Goal: Navigation & Orientation: Find specific page/section

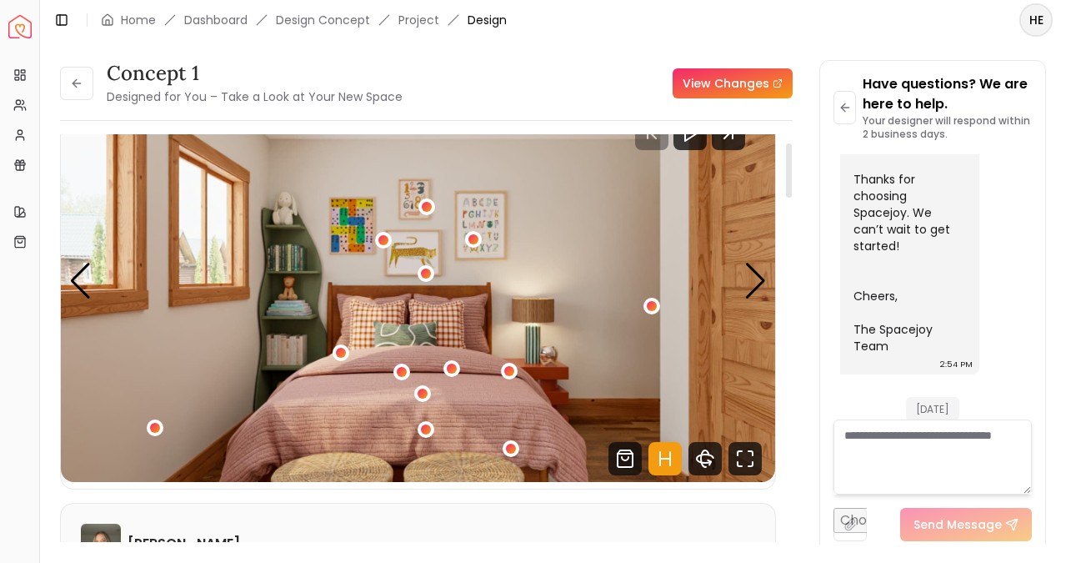
scroll to position [68, 0]
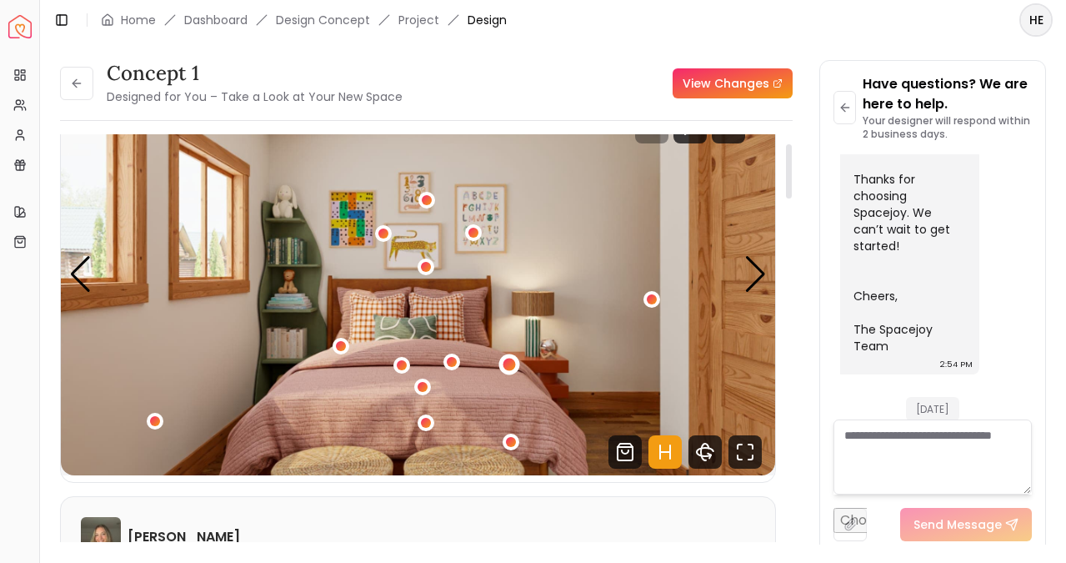
click at [507, 362] on div "1 / 5" at bounding box center [510, 365] width 13 height 13
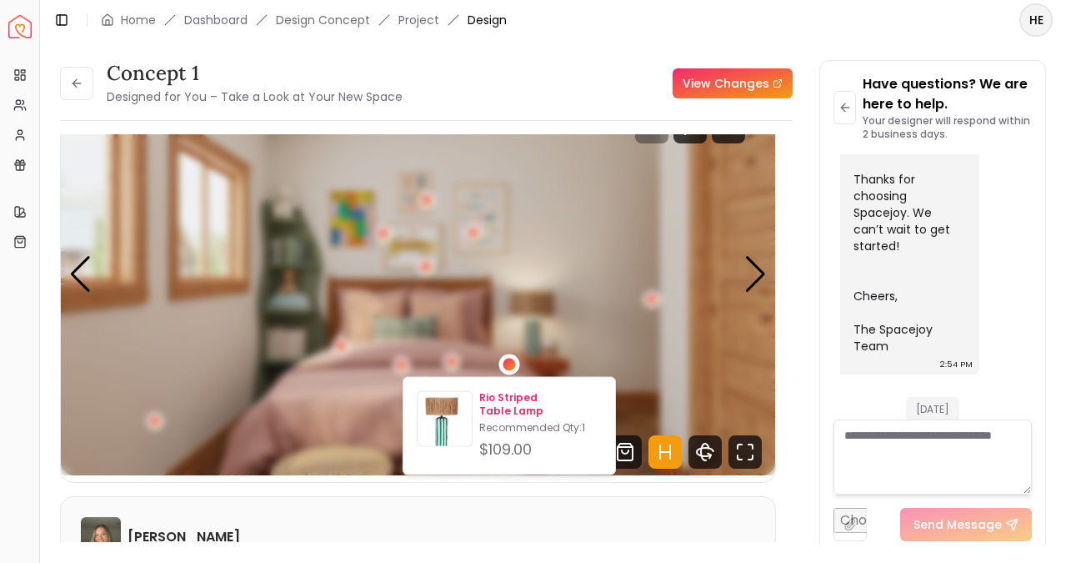
click at [516, 421] on p "Recommended Qty: 1" at bounding box center [540, 427] width 123 height 13
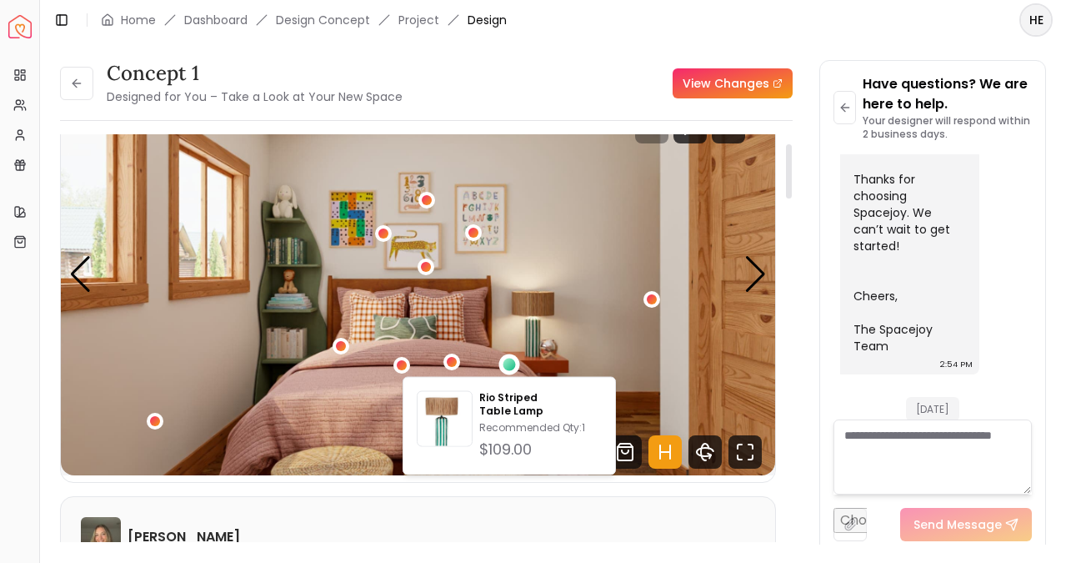
click at [374, 243] on img "1 / 5" at bounding box center [418, 274] width 715 height 402
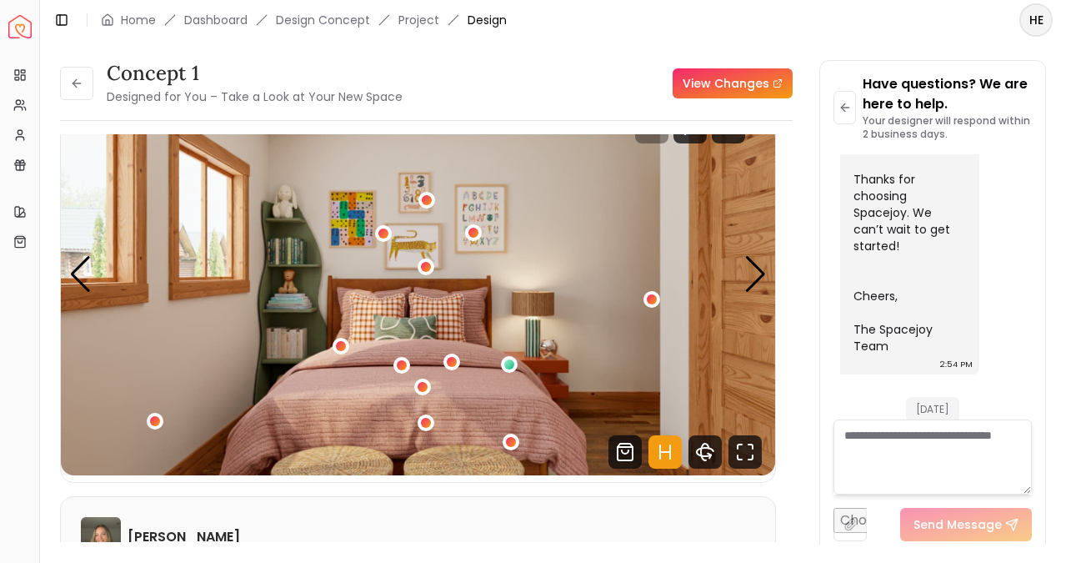
click at [727, 83] on link "View Changes" at bounding box center [733, 83] width 120 height 30
click at [143, 13] on link "Home" at bounding box center [138, 20] width 35 height 17
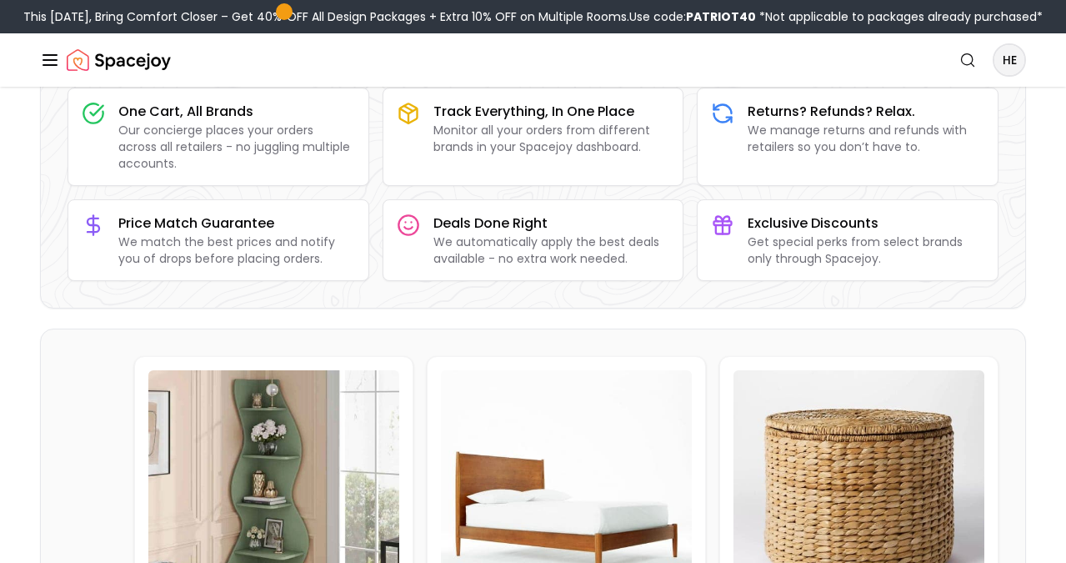
scroll to position [173, 0]
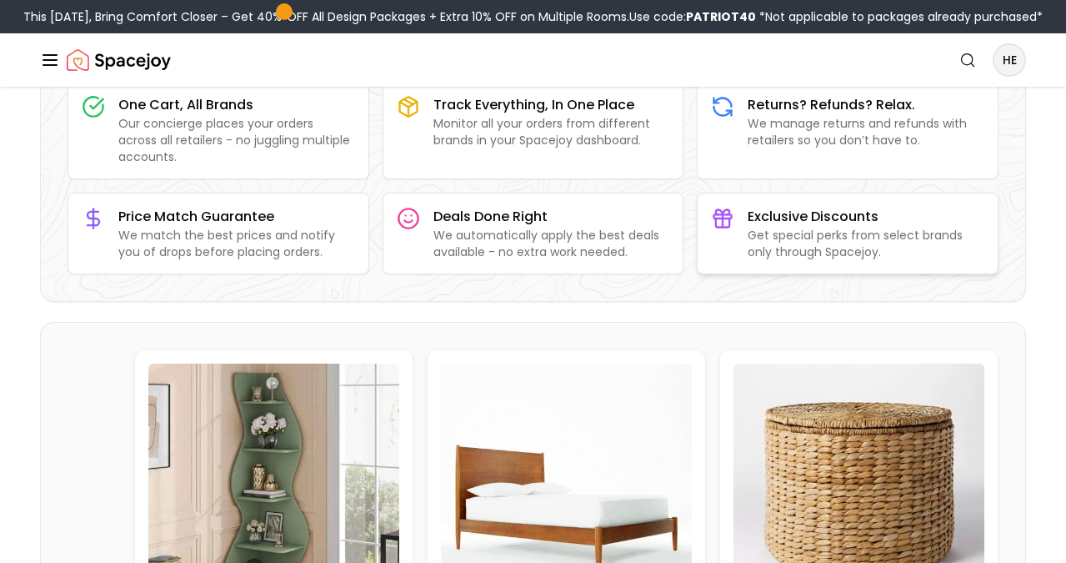
click at [770, 255] on p "Get special perks from select brands only through Spacejoy." at bounding box center [866, 243] width 237 height 33
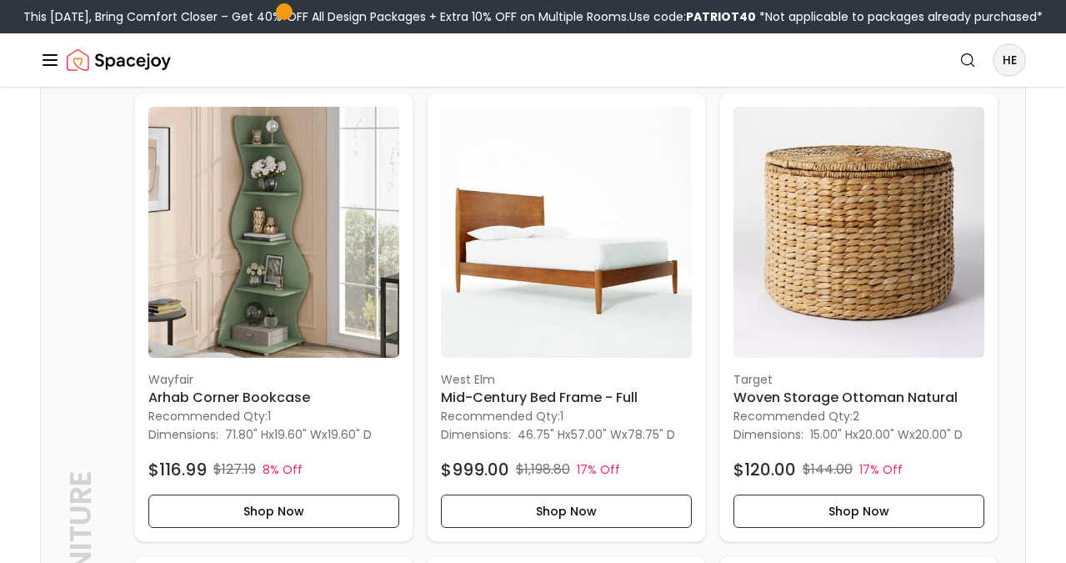
scroll to position [0, 0]
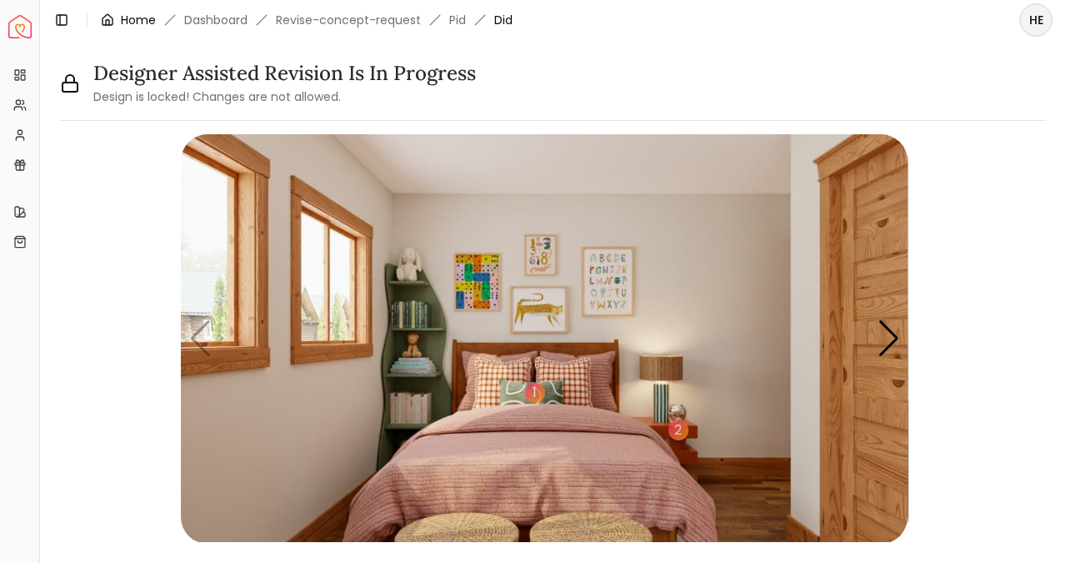
click at [125, 21] on link "Home" at bounding box center [138, 20] width 35 height 17
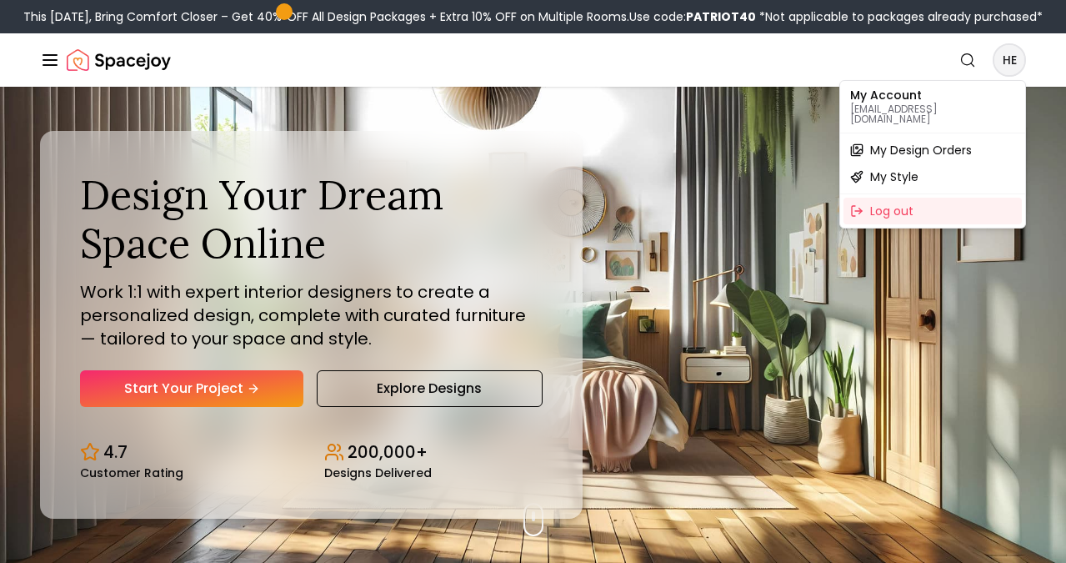
click at [961, 142] on span "My Design Orders" at bounding box center [921, 150] width 102 height 17
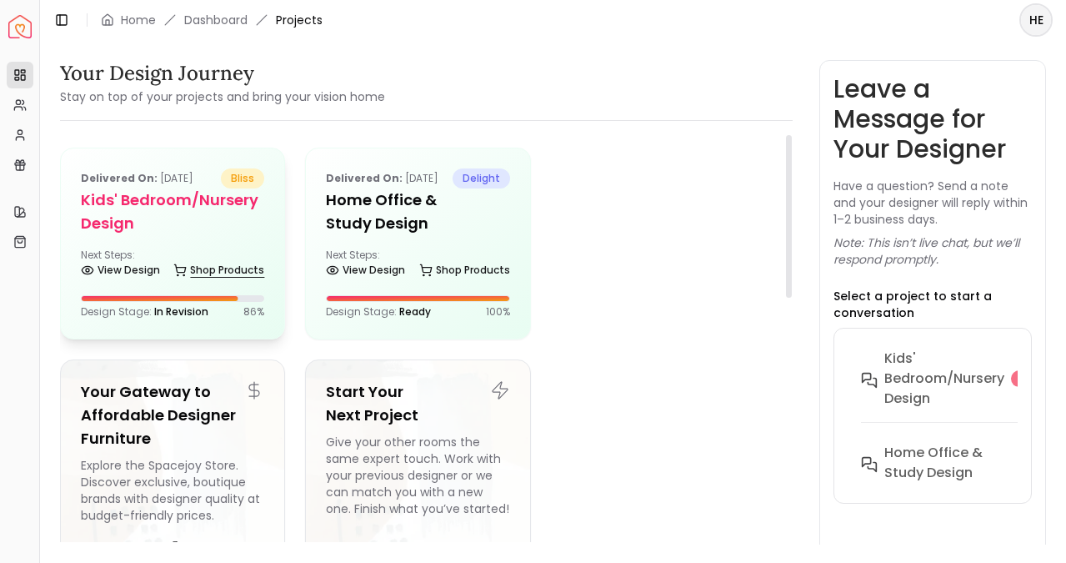
click at [248, 262] on link "Shop Products" at bounding box center [218, 269] width 91 height 23
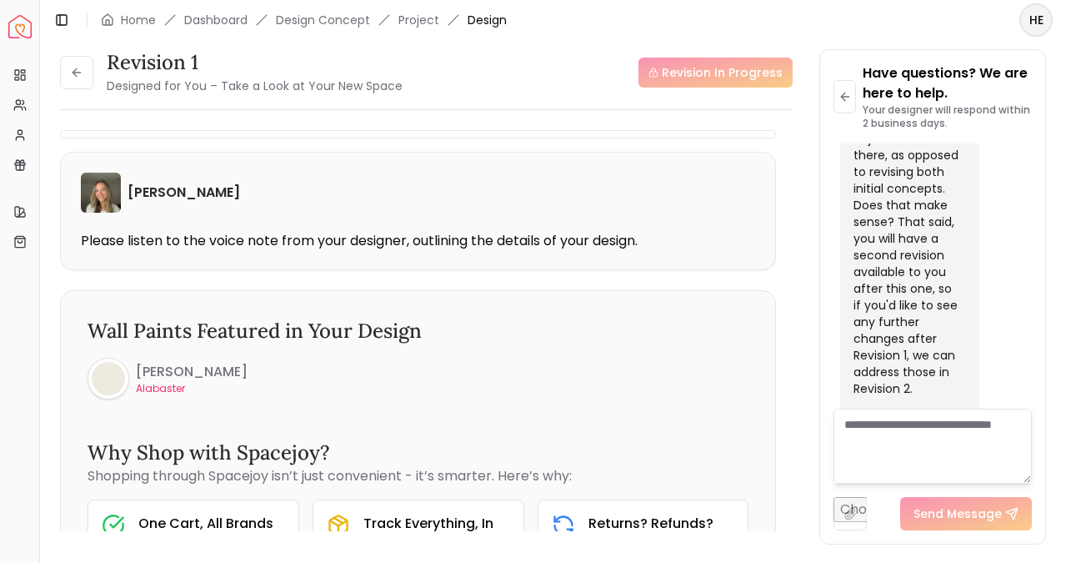
click at [323, 26] on li "Design Concept" at bounding box center [323, 20] width 94 height 17
click at [229, 20] on link "Dashboard" at bounding box center [215, 20] width 63 height 17
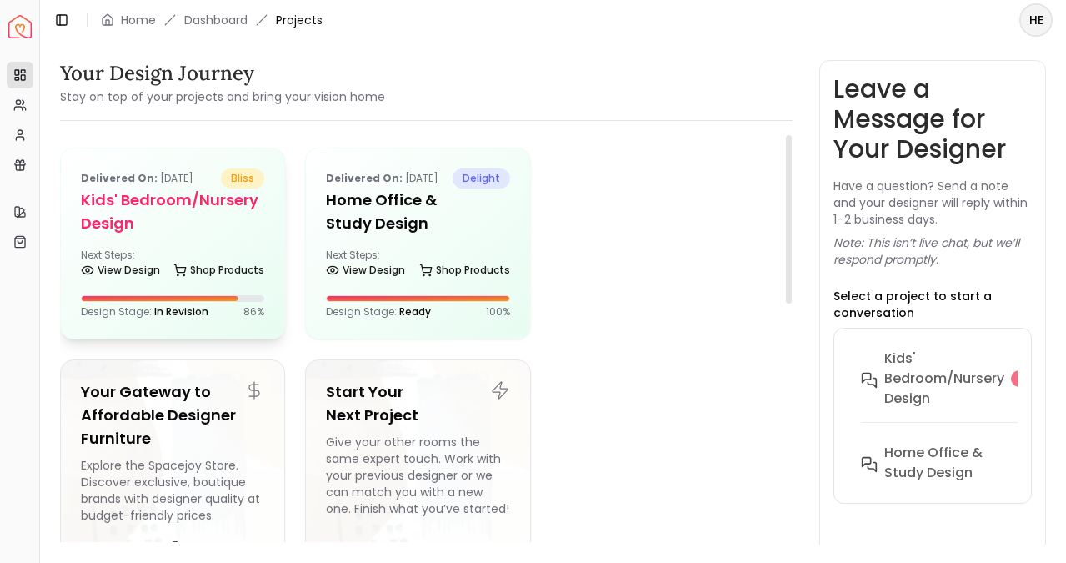
click at [146, 202] on h5 "Kids' Bedroom/Nursery design" at bounding box center [172, 211] width 183 height 47
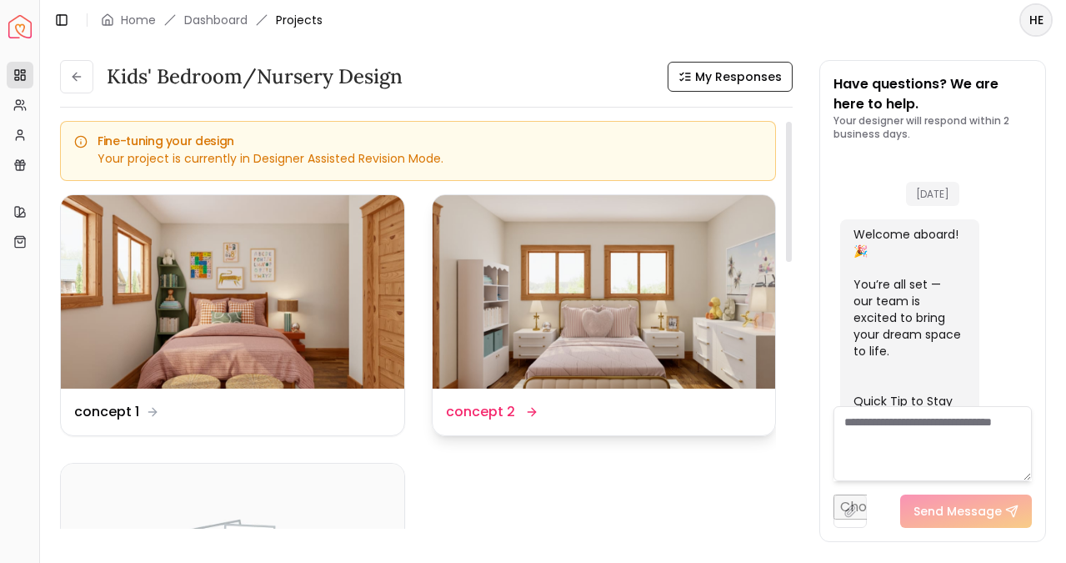
scroll to position [3230, 0]
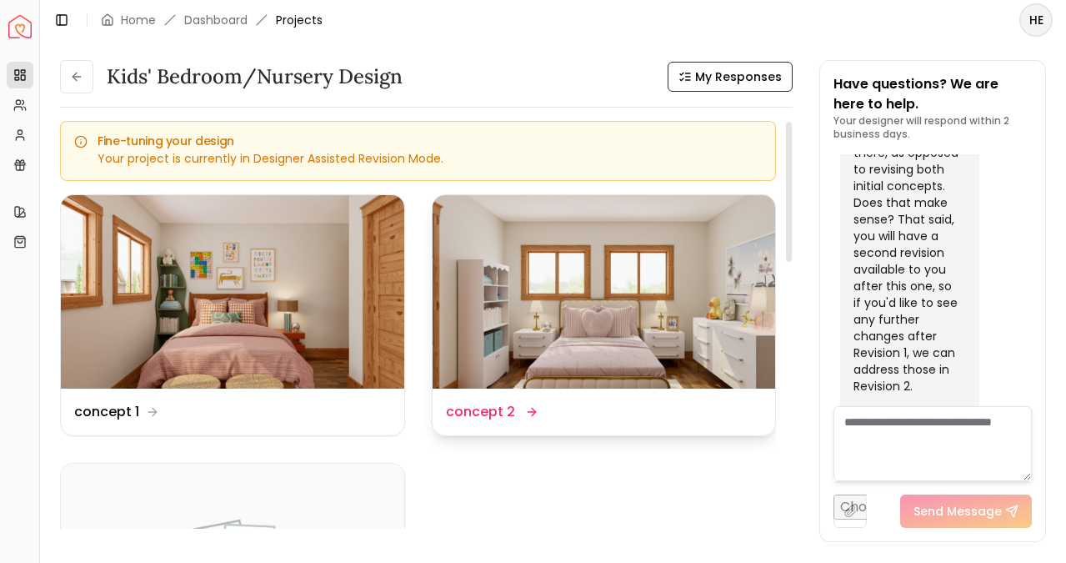
click at [564, 332] on img at bounding box center [604, 291] width 343 height 193
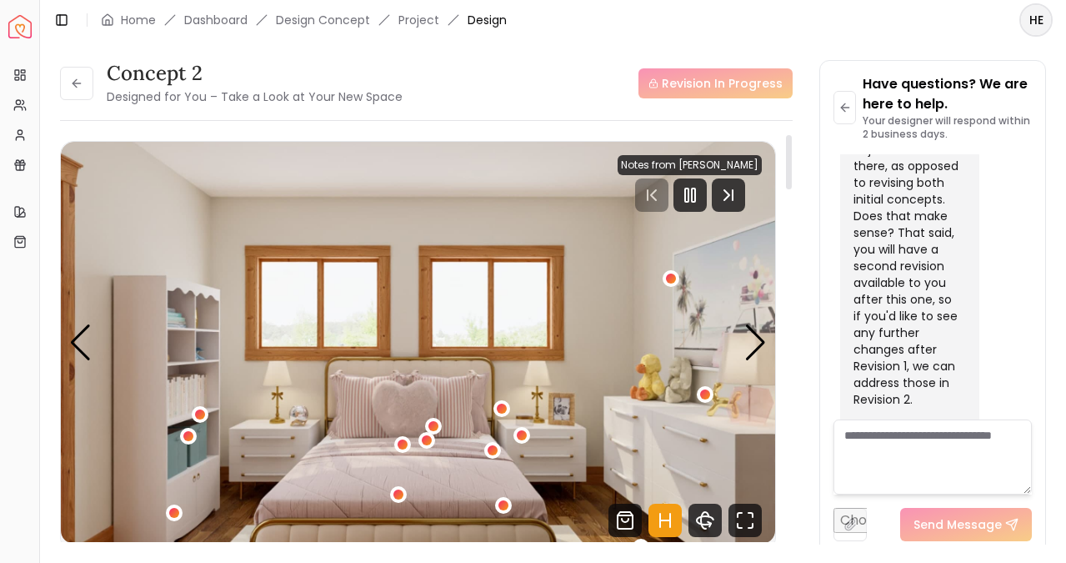
scroll to position [13, 0]
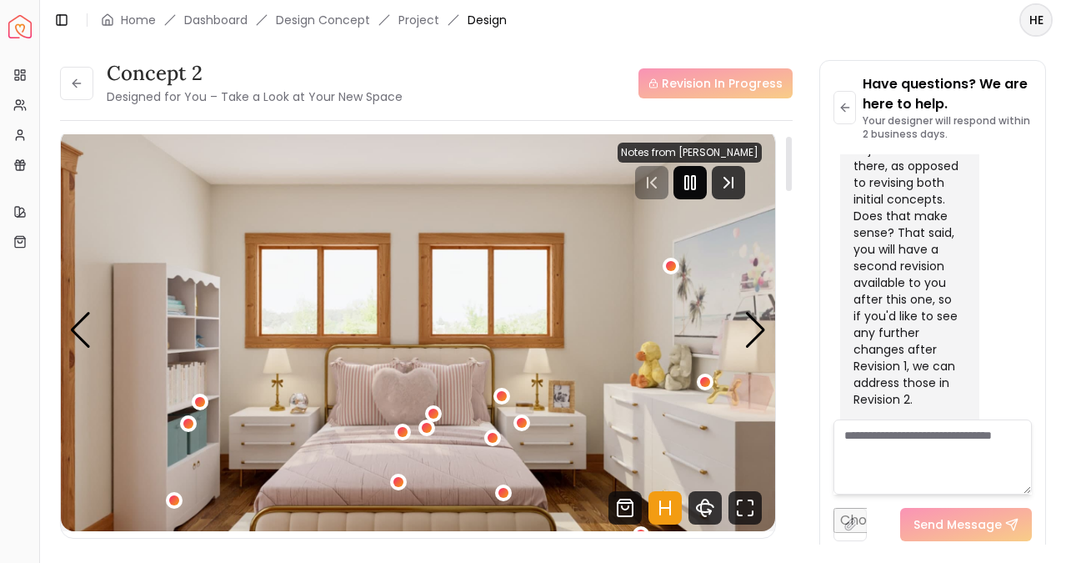
click at [697, 178] on icon "Pause" at bounding box center [690, 183] width 20 height 20
click at [705, 384] on div "1 / 5" at bounding box center [705, 381] width 13 height 13
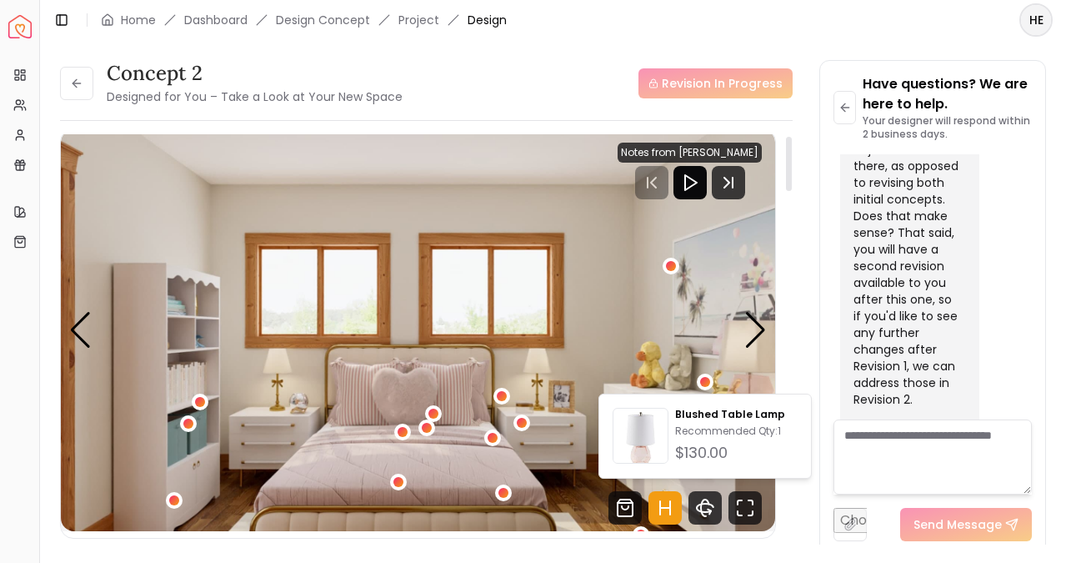
click at [654, 357] on img "1 / 5" at bounding box center [418, 330] width 715 height 402
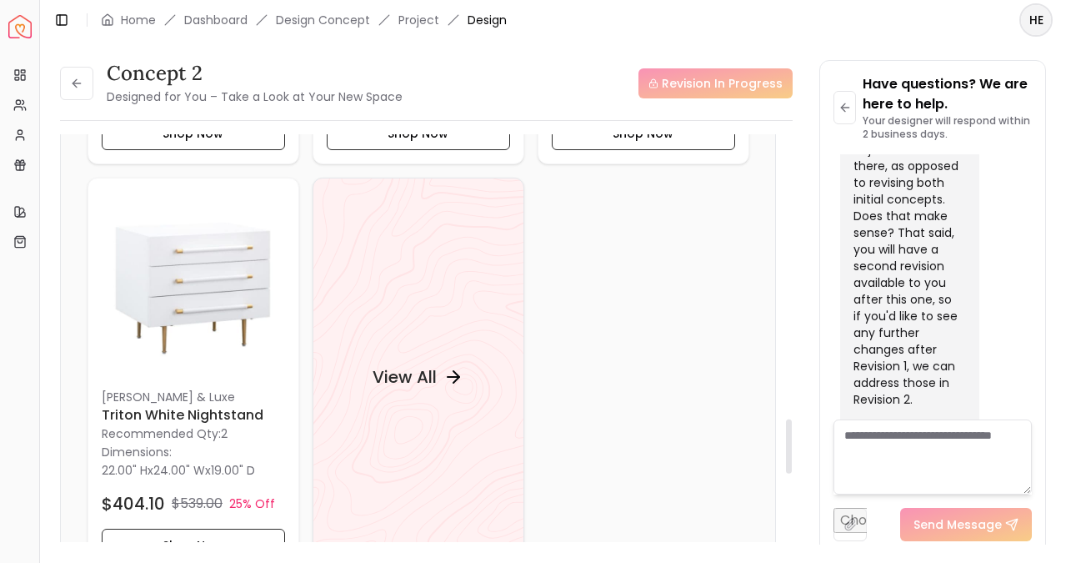
scroll to position [2139, 0]
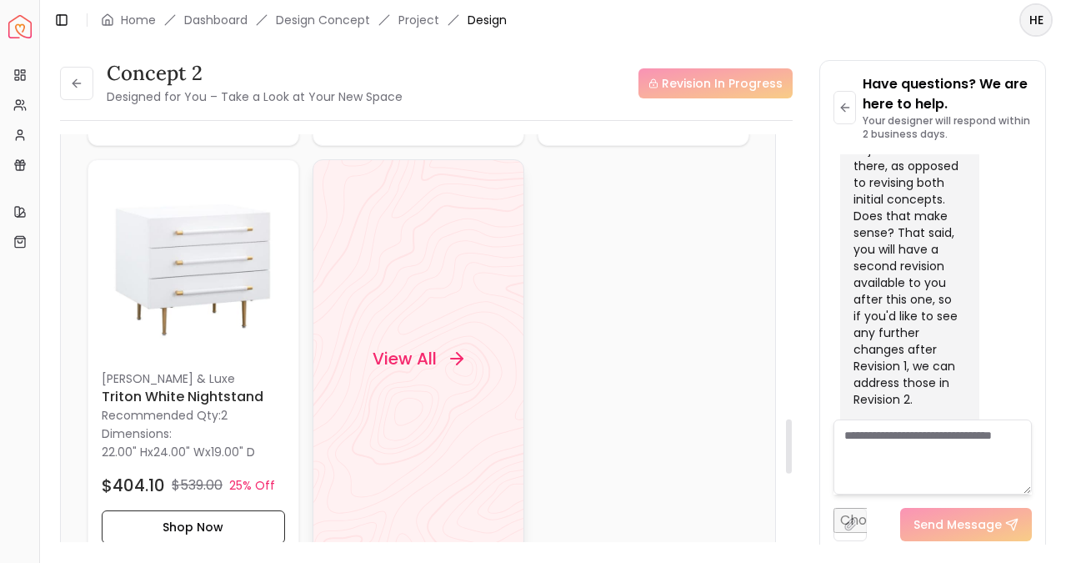
click at [442, 355] on div "View All" at bounding box center [418, 358] width 131 height 50
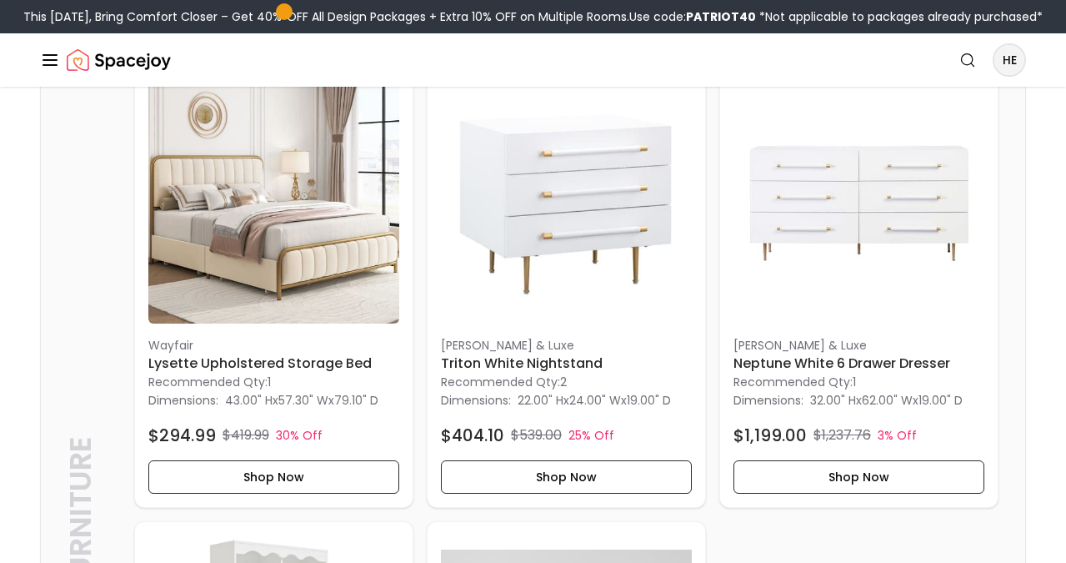
scroll to position [470, 0]
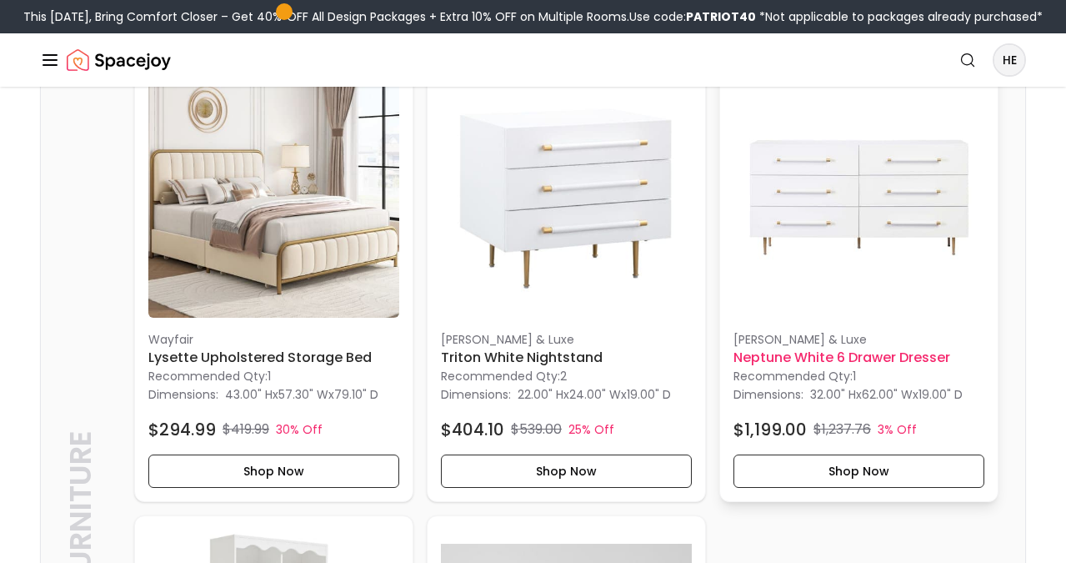
click at [782, 354] on h6 "Neptune White 6 Drawer Dresser" at bounding box center [859, 358] width 251 height 20
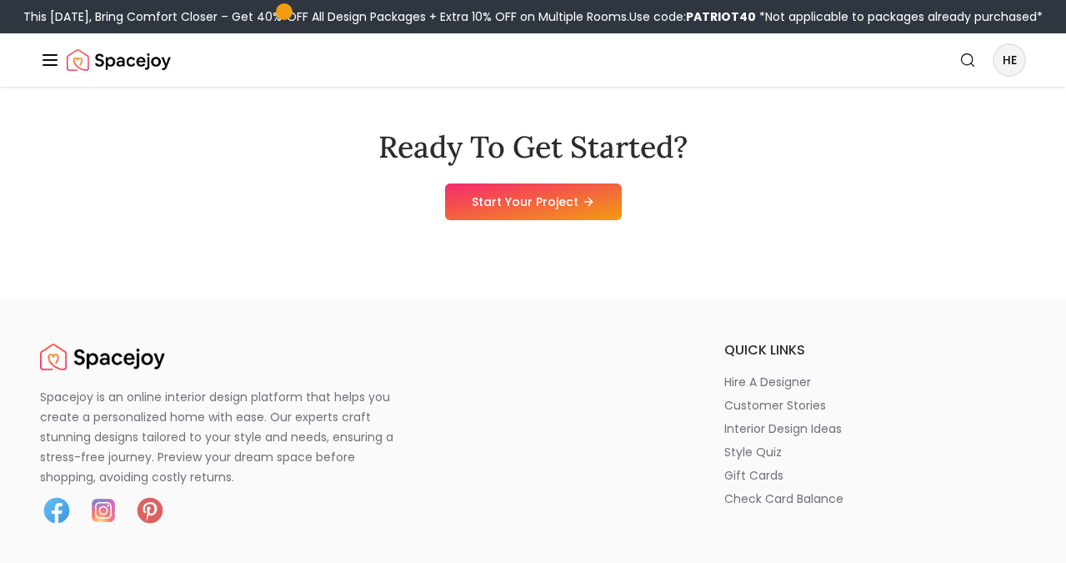
scroll to position [4481, 0]
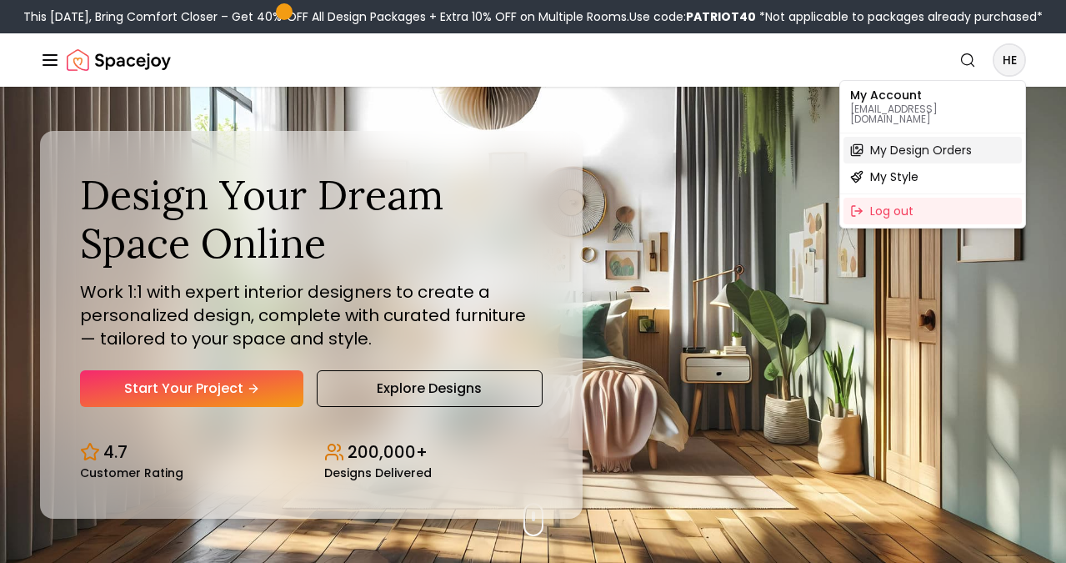
click at [989, 138] on div "My Design Orders" at bounding box center [933, 150] width 178 height 27
